Goal: Check status

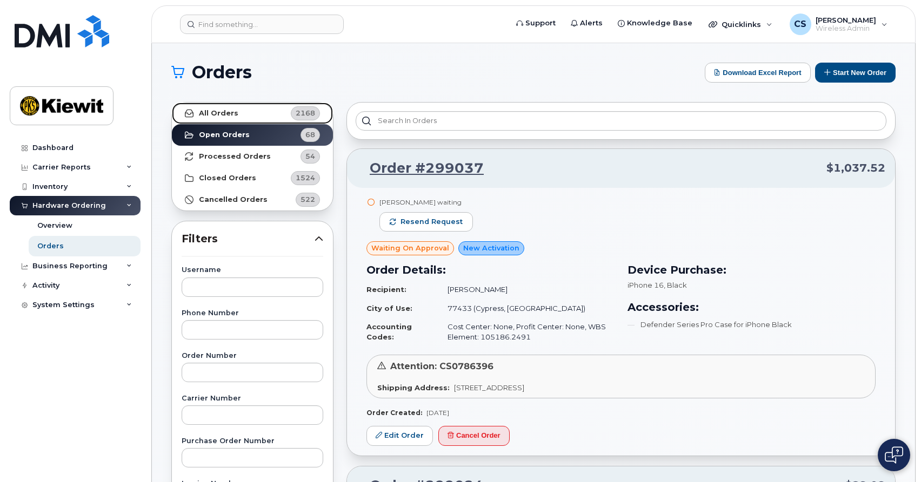
click at [248, 116] on link "All Orders 2168" at bounding box center [252, 114] width 161 height 22
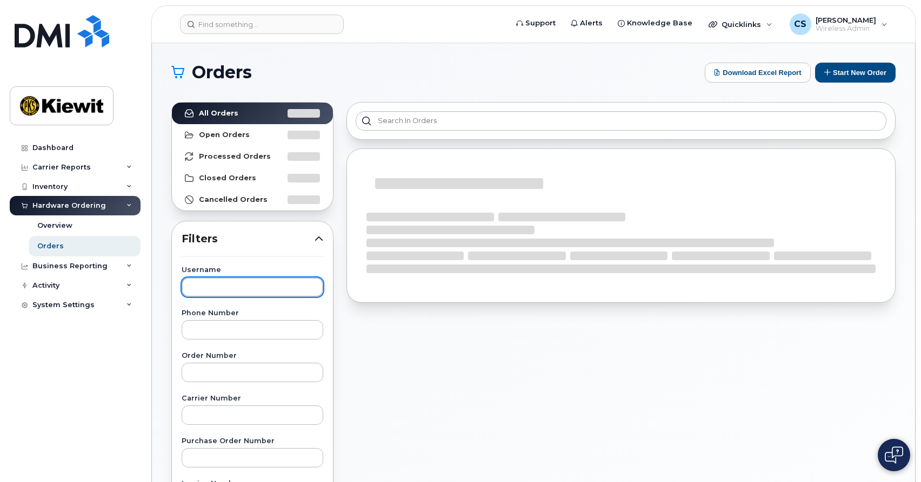
click at [209, 288] on input "text" at bounding box center [253, 287] width 142 height 19
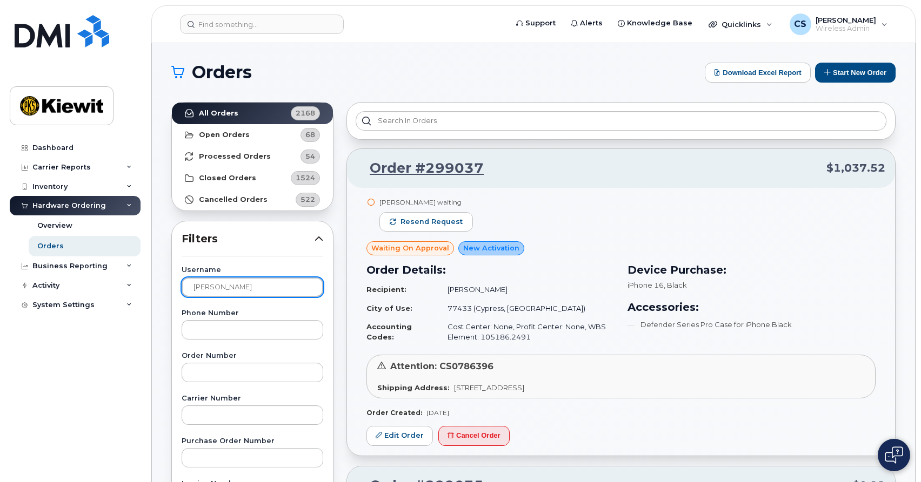
type input "schmitz"
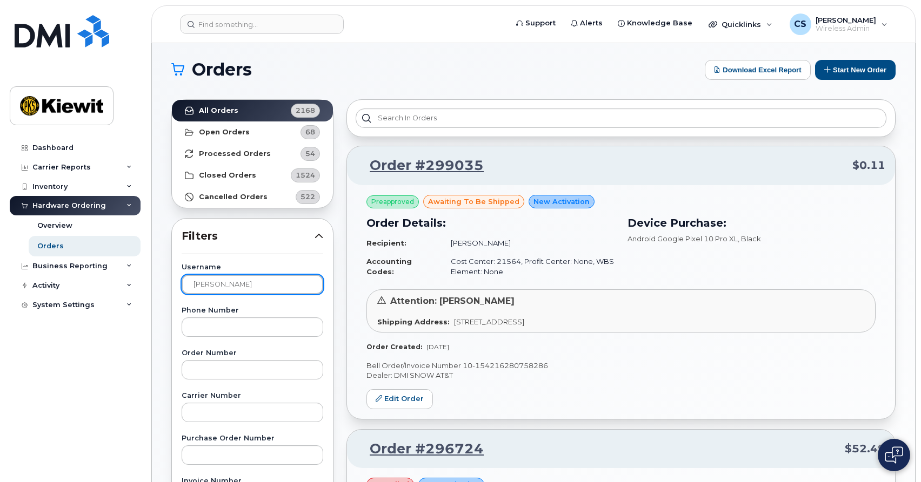
scroll to position [2, 0]
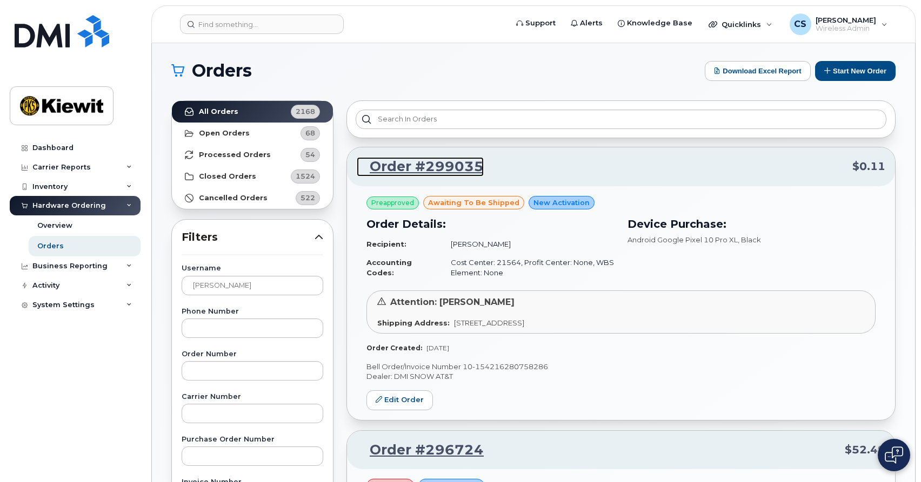
click at [456, 165] on link "Order #299035" at bounding box center [420, 166] width 127 height 19
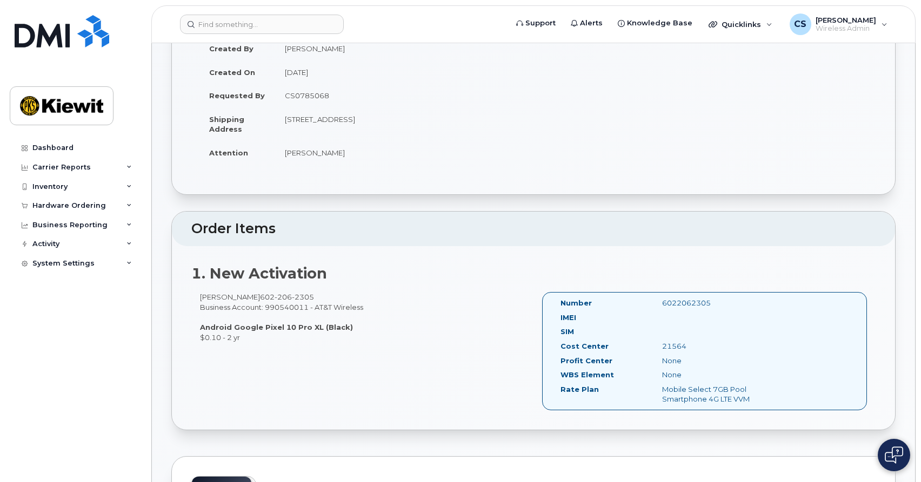
scroll to position [127, 0]
drag, startPoint x: 345, startPoint y: 326, endPoint x: 218, endPoint y: 325, distance: 127.0
click at [218, 325] on div "[PERSON_NAME] [PHONE_NUMBER] Business Account: 990540011 - AT&T Wireless Androi…" at bounding box center [362, 316] width 342 height 50
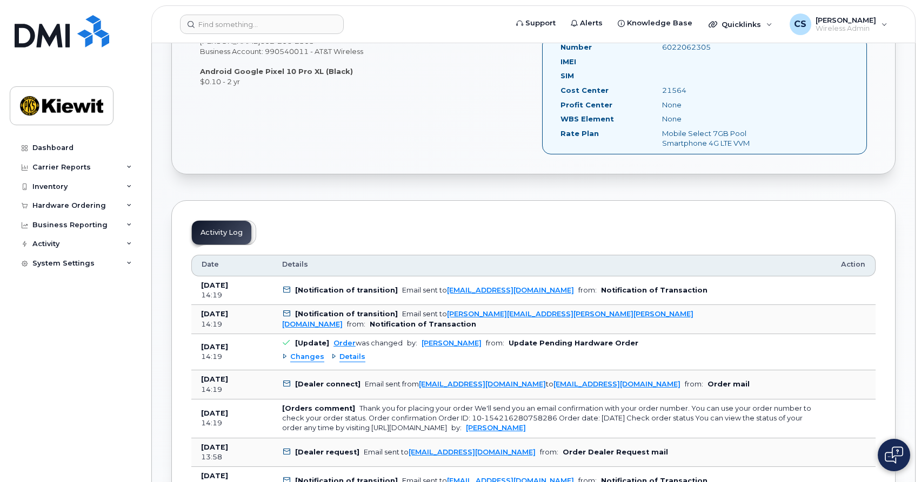
scroll to position [382, 0]
click at [359, 355] on span "Details" at bounding box center [352, 356] width 26 height 10
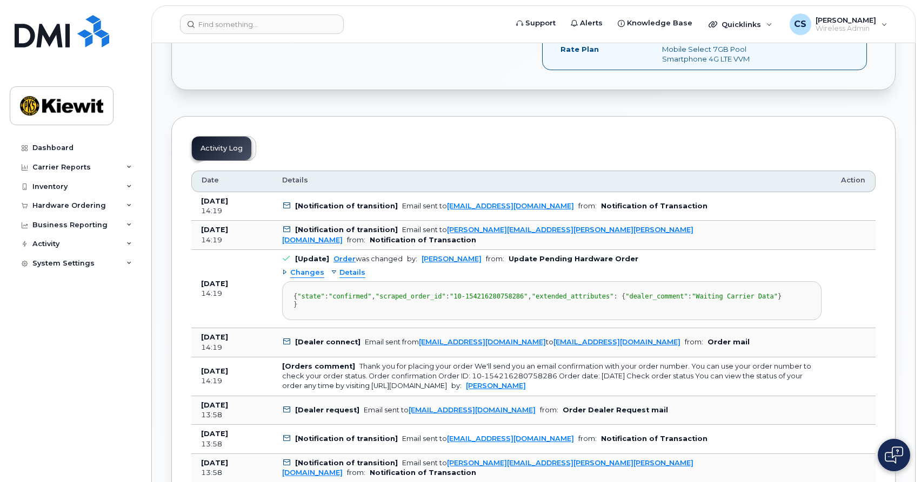
scroll to position [528, 0]
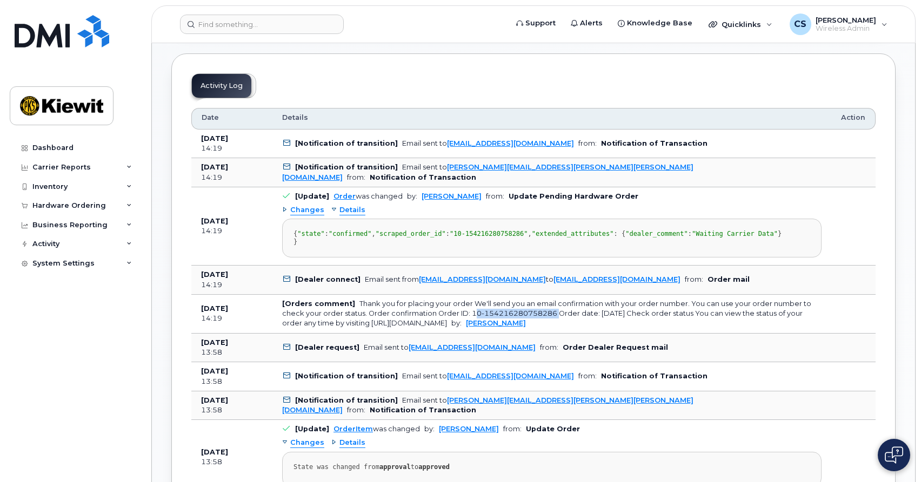
drag, startPoint x: 553, startPoint y: 354, endPoint x: 469, endPoint y: 354, distance: 83.7
click at [469, 328] on div "Thank you for placing your order We'll send you an email confirmation with your…" at bounding box center [546, 314] width 529 height 28
copy div "10-154216280758286"
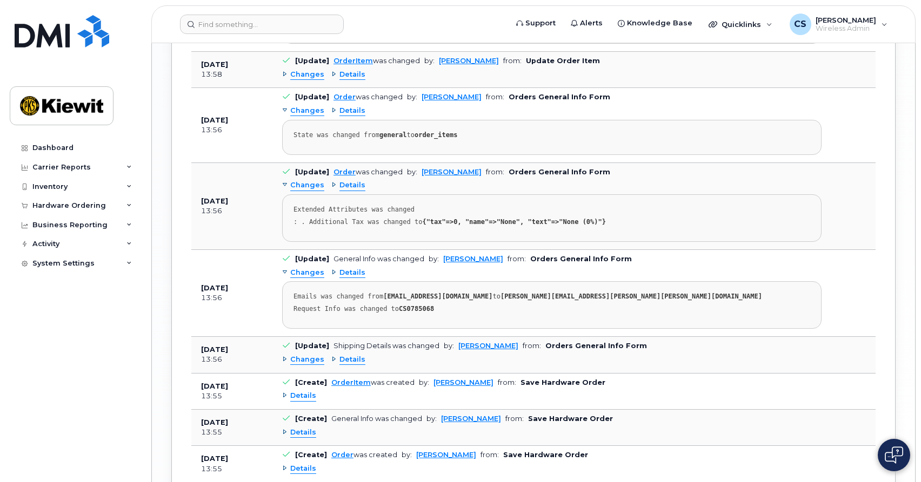
scroll to position [1547, 0]
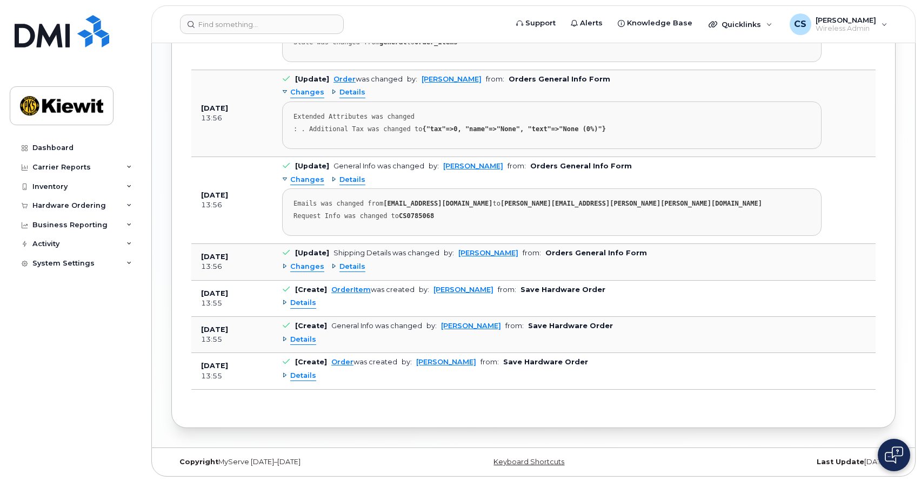
click at [352, 267] on span "Details" at bounding box center [352, 267] width 26 height 10
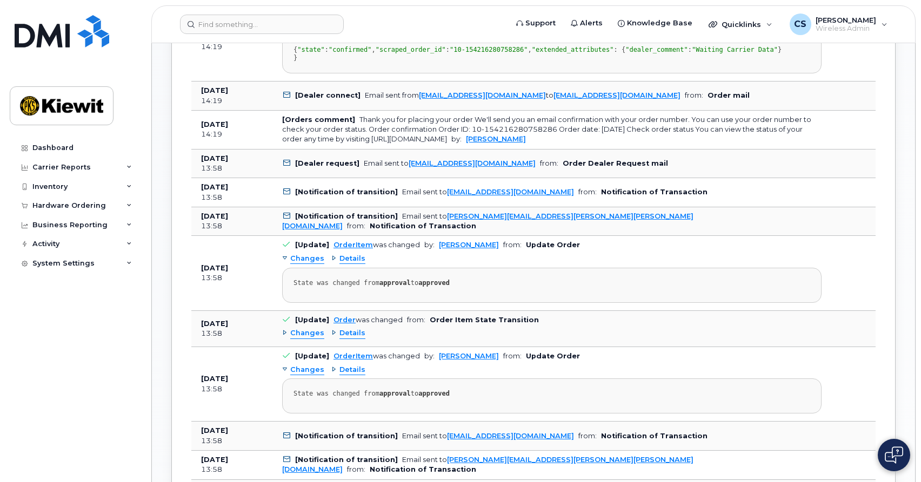
scroll to position [711, 0]
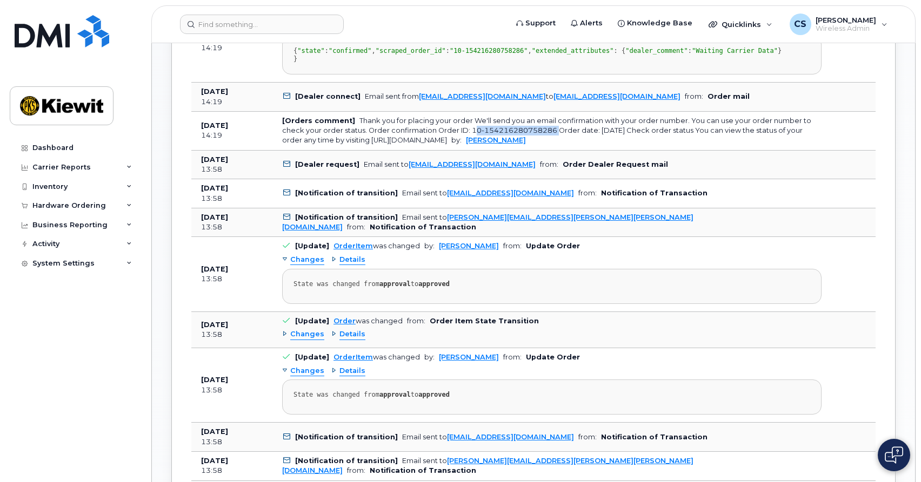
drag, startPoint x: 553, startPoint y: 171, endPoint x: 471, endPoint y: 168, distance: 82.7
click at [471, 145] on div "Thank you for placing your order We'll send you an email confirmation with your…" at bounding box center [546, 131] width 529 height 28
copy div "10-154216280758286"
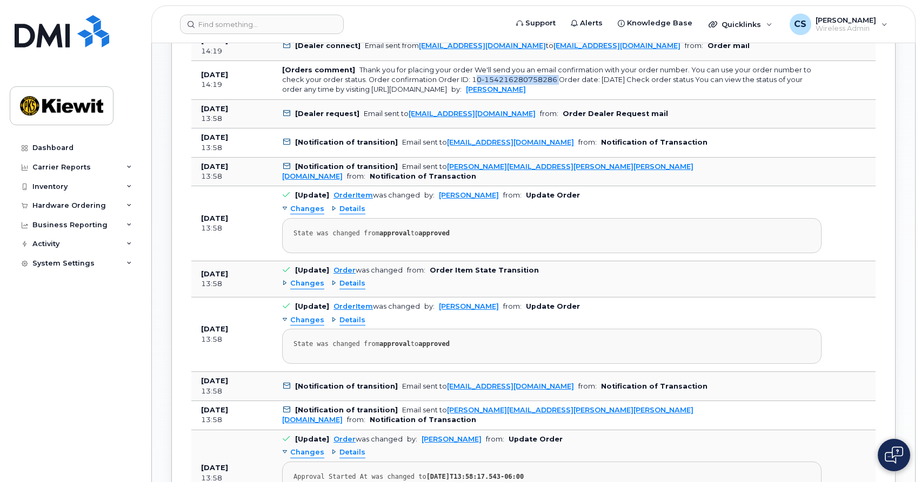
scroll to position [737, 0]
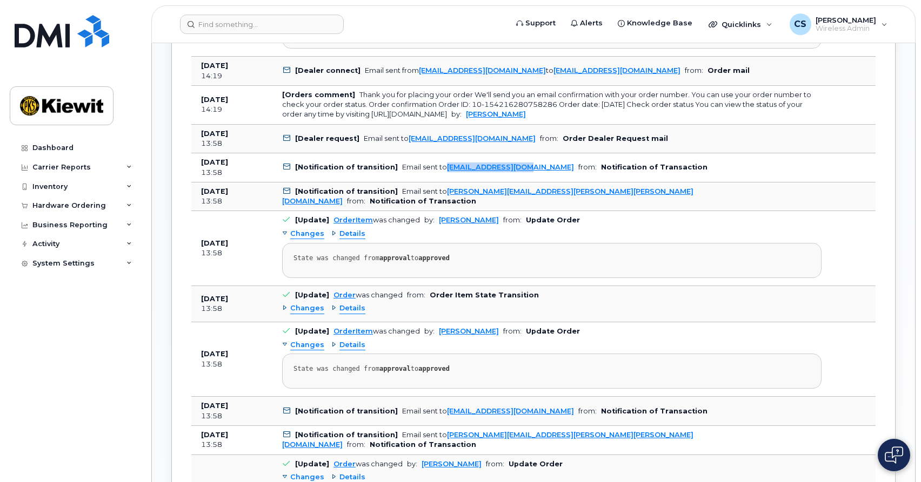
drag, startPoint x: 526, startPoint y: 209, endPoint x: 440, endPoint y: 209, distance: 85.4
click at [440, 183] on td "[Notification of transition] Email sent to jhelwagen@dminc.com from: Notificati…" at bounding box center [551, 167] width 559 height 29
copy link "jhelwagen@dminc.com"
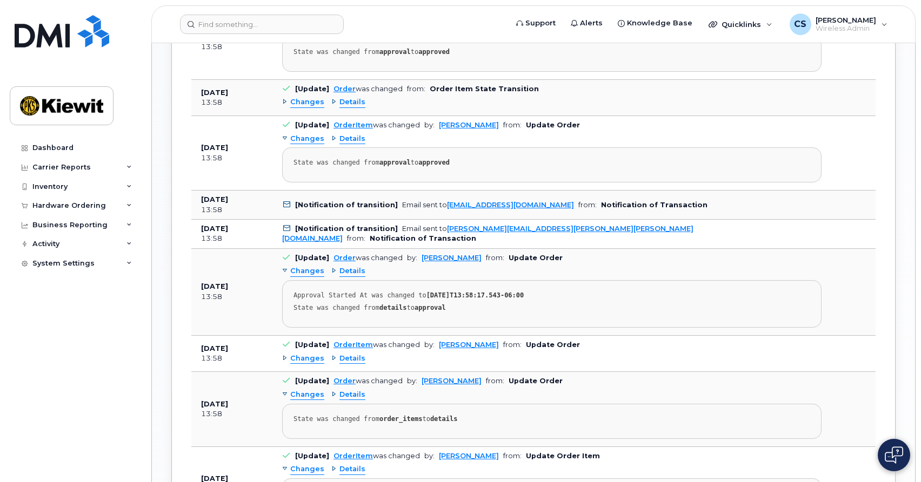
scroll to position [943, 0]
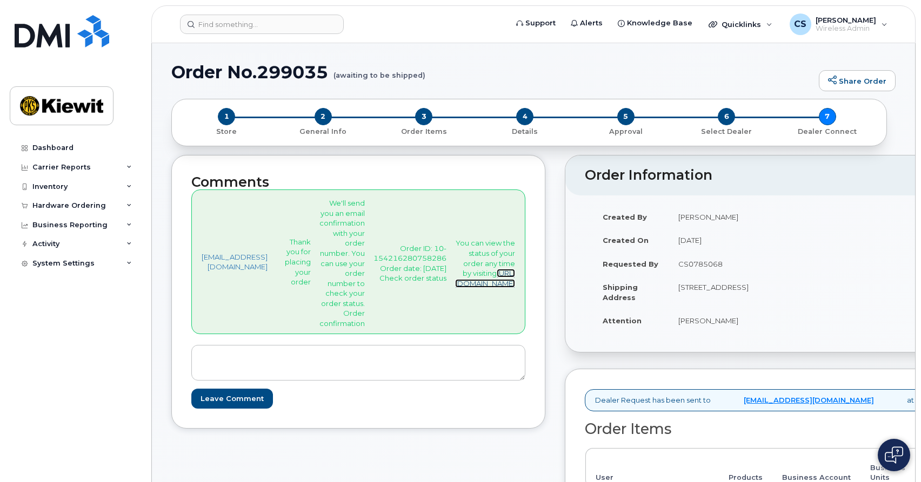
click at [515, 279] on link "https://www.att.com/myorders" at bounding box center [485, 278] width 60 height 19
